Goal: Obtain resource: Download file/media

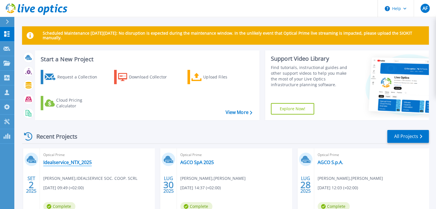
click at [72, 163] on link "Idealservice_NTX_2025" at bounding box center [67, 163] width 48 height 6
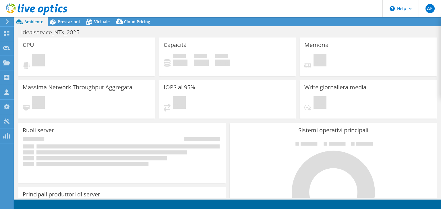
select select "EUFrankfurt"
select select "EUR"
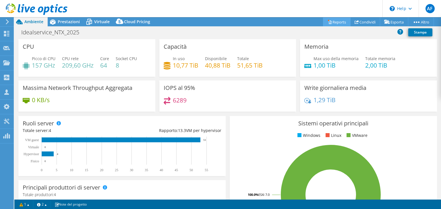
click at [330, 23] on link "Reports" at bounding box center [337, 21] width 28 height 9
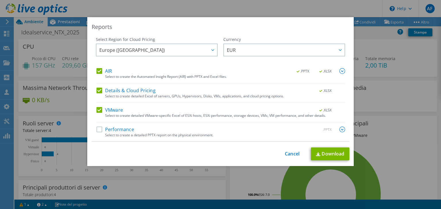
drag, startPoint x: 100, startPoint y: 71, endPoint x: 94, endPoint y: 78, distance: 9.4
click at [99, 71] on label "AIR" at bounding box center [103, 71] width 15 height 6
click at [0, 0] on input "AIR" at bounding box center [0, 0] width 0 height 0
click at [97, 91] on label "Details & Cloud Pricing" at bounding box center [125, 91] width 59 height 6
click at [0, 0] on input "Details & Cloud Pricing" at bounding box center [0, 0] width 0 height 0
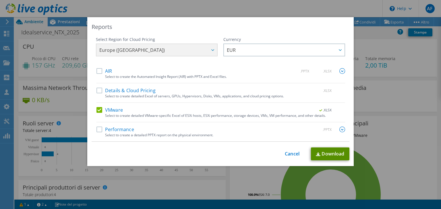
click at [324, 154] on link "Download" at bounding box center [330, 154] width 38 height 13
click at [289, 155] on link "Cancel" at bounding box center [291, 153] width 15 height 5
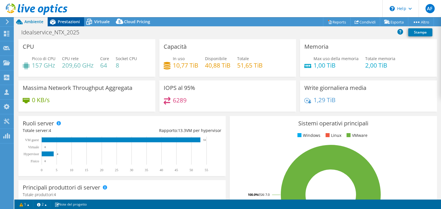
click at [61, 25] on div "Prestazioni" at bounding box center [66, 21] width 36 height 9
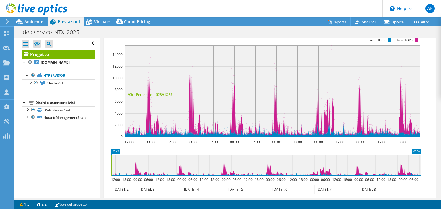
scroll to position [115, 0]
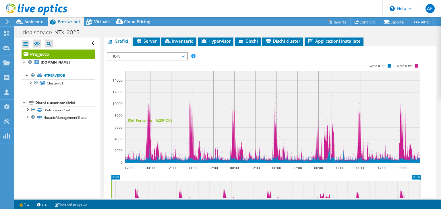
drag, startPoint x: 153, startPoint y: 56, endPoint x: 149, endPoint y: 59, distance: 4.7
click at [153, 56] on span "IOPS" at bounding box center [147, 56] width 74 height 7
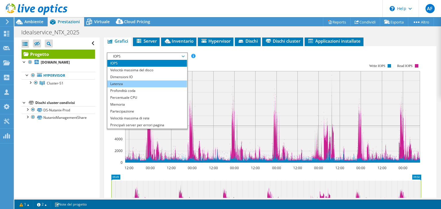
click at [139, 86] on li "Latenza" at bounding box center [146, 84] width 79 height 7
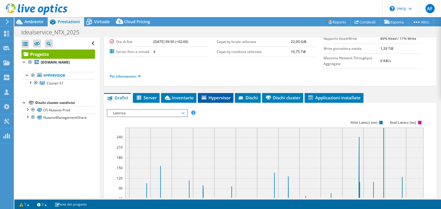
scroll to position [57, 0]
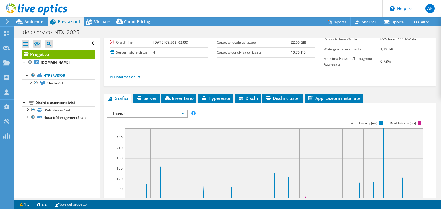
click at [179, 113] on span "Latenza" at bounding box center [147, 113] width 74 height 7
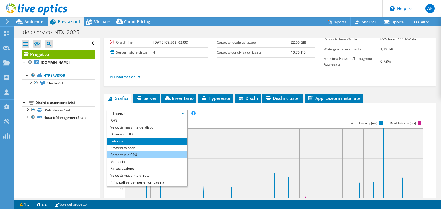
click at [163, 153] on li "Percentuale CPU" at bounding box center [146, 155] width 79 height 7
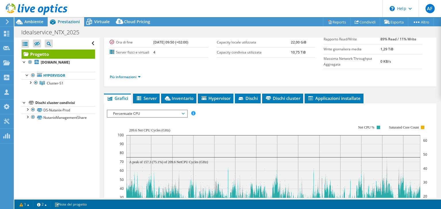
scroll to position [86, 0]
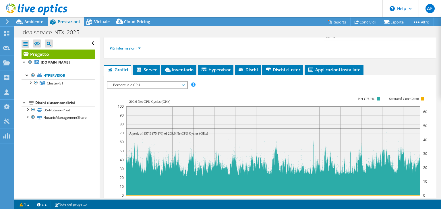
click at [180, 85] on span "Percentuale CPU" at bounding box center [147, 85] width 74 height 7
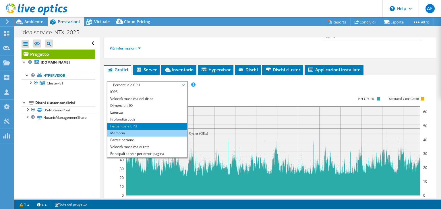
click at [152, 131] on li "Memoria" at bounding box center [146, 133] width 79 height 7
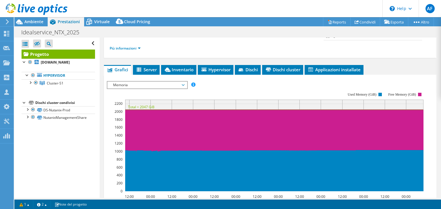
scroll to position [0, 0]
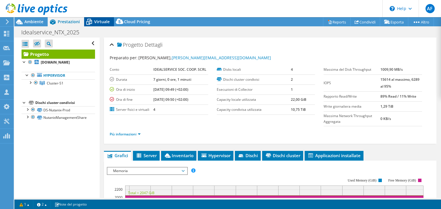
click at [106, 24] on span "Virtuale" at bounding box center [101, 21] width 15 height 5
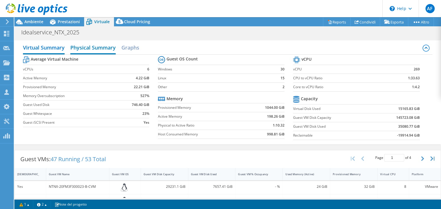
click at [82, 46] on h2 "Physical Summary" at bounding box center [92, 48] width 45 height 13
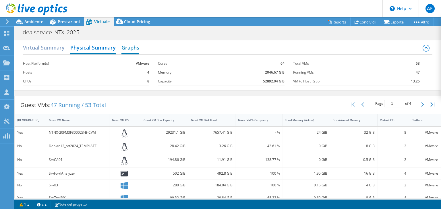
click at [132, 46] on h2 "Graphs" at bounding box center [130, 48] width 18 height 13
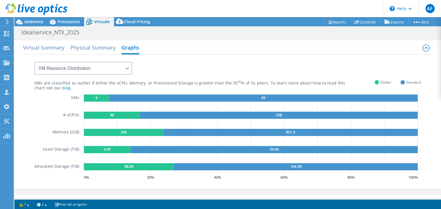
click at [36, 19] on div at bounding box center [33, 9] width 67 height 19
click at [36, 21] on span "Ambiente" at bounding box center [33, 21] width 19 height 5
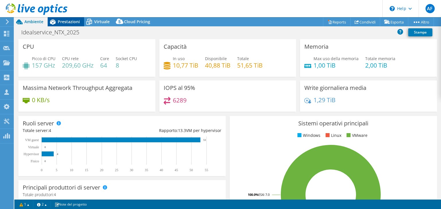
click at [62, 21] on span "Prestazioni" at bounding box center [69, 21] width 22 height 5
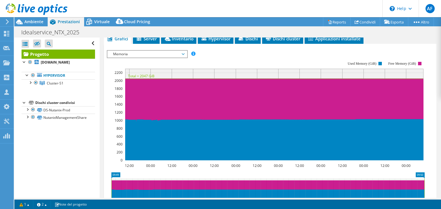
scroll to position [88, 0]
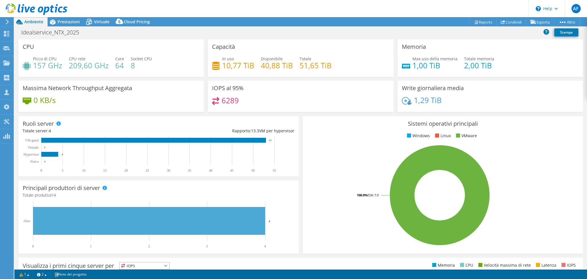
select select "EUFrankfurt"
select select "EUR"
